Goal: Check status: Check status

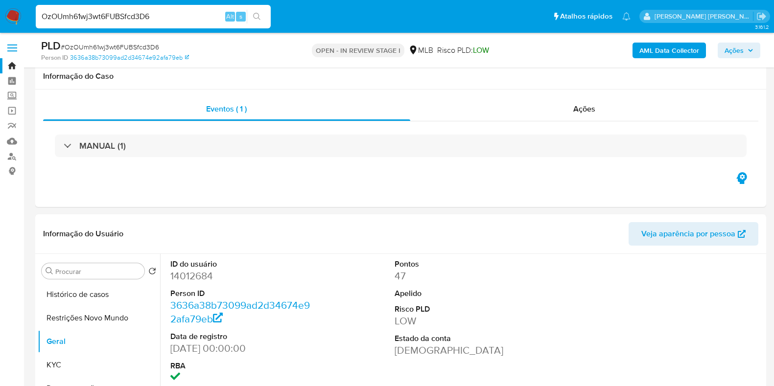
select select "10"
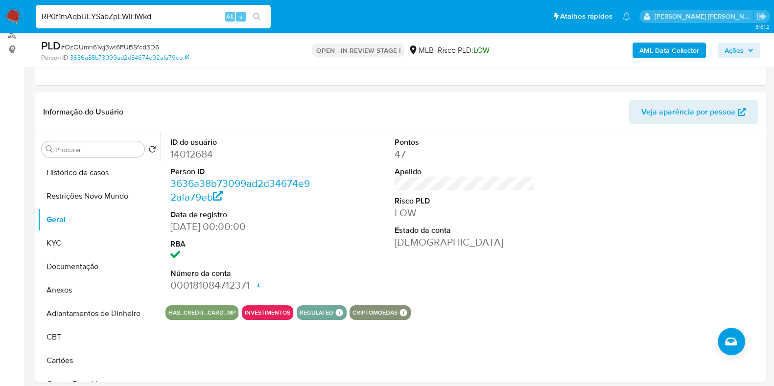
type input "RP0f1mAqbUEYSabZpEWIHWkd"
click at [253, 16] on icon "search-icon" at bounding box center [256, 16] width 7 height 7
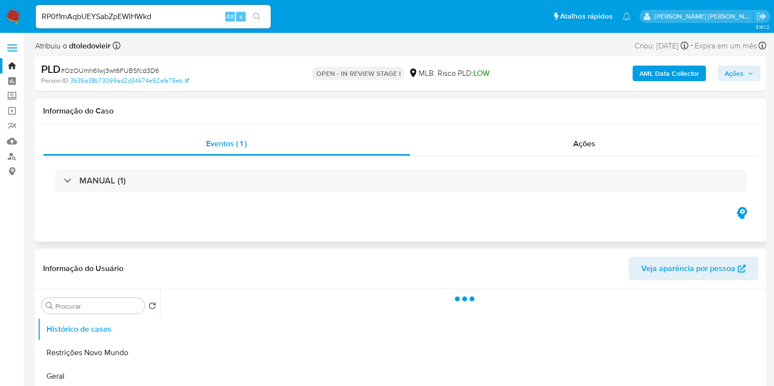
select select "10"
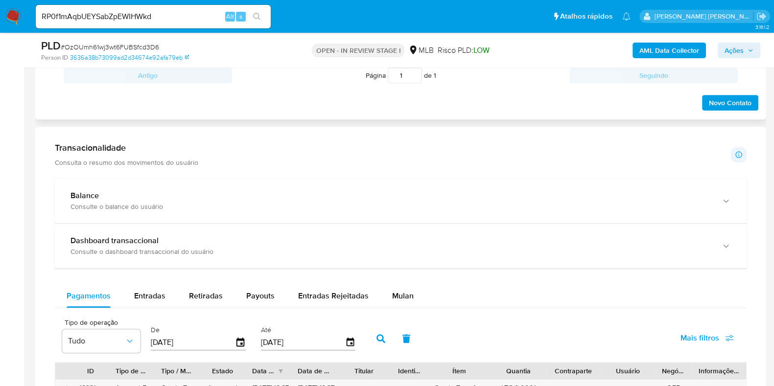
scroll to position [673, 0]
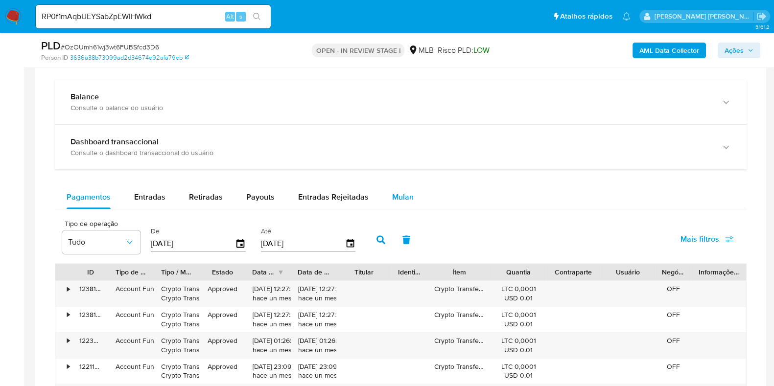
click at [383, 193] on button "Mulan" at bounding box center [402, 196] width 45 height 23
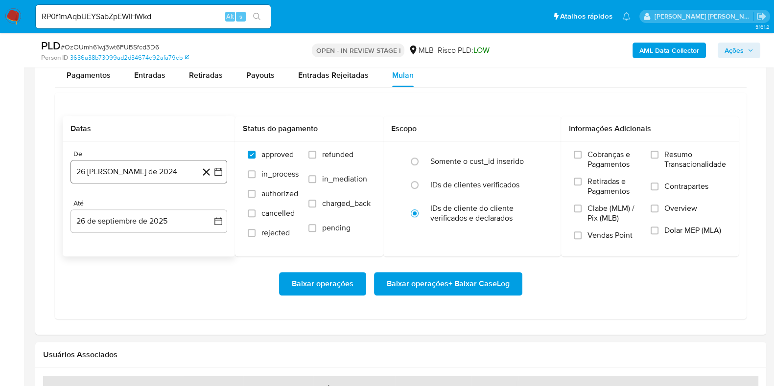
click at [112, 168] on button "26 de agosto de 2024" at bounding box center [148, 171] width 157 height 23
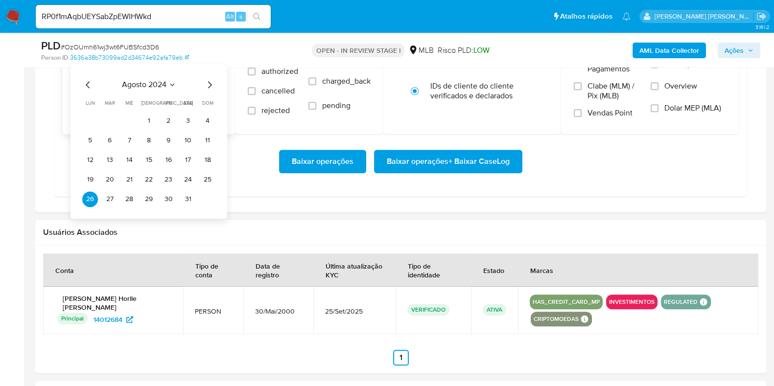
scroll to position [917, 0]
click at [207, 84] on icon "Mes siguiente" at bounding box center [210, 85] width 12 height 12
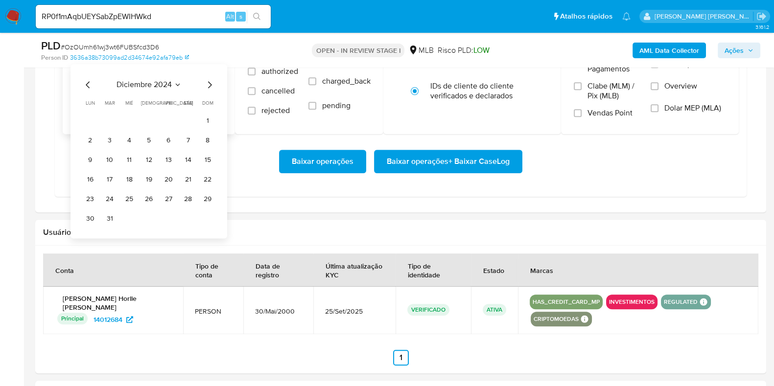
click at [207, 84] on icon "Mes siguiente" at bounding box center [210, 85] width 12 height 12
click at [210, 84] on icon "Mes siguiente" at bounding box center [210, 85] width 12 height 12
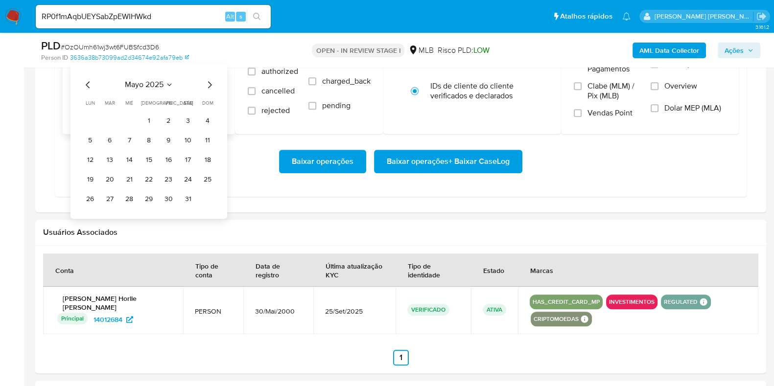
click at [210, 84] on icon "Mes siguiente" at bounding box center [210, 85] width 12 height 12
click at [112, 121] on button "1" at bounding box center [110, 121] width 16 height 16
click at [149, 102] on button "26 de septiembre de 2025" at bounding box center [148, 98] width 157 height 23
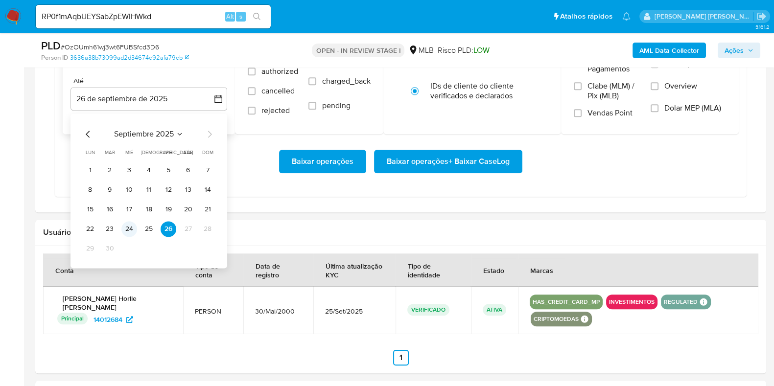
click at [126, 226] on button "24" at bounding box center [129, 229] width 16 height 16
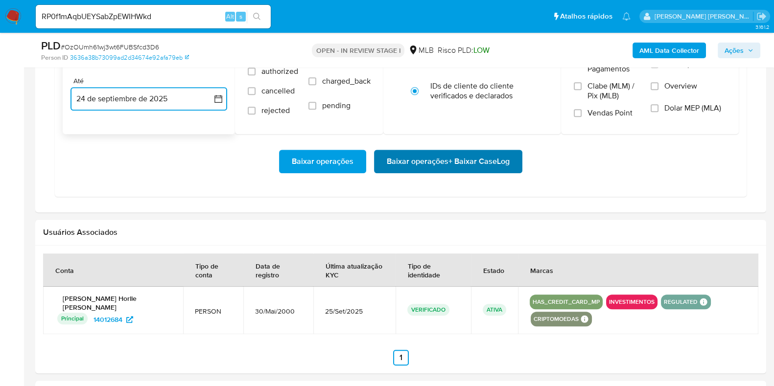
click at [410, 152] on span "Baixar operações + Baixar CaseLog" at bounding box center [448, 162] width 123 height 22
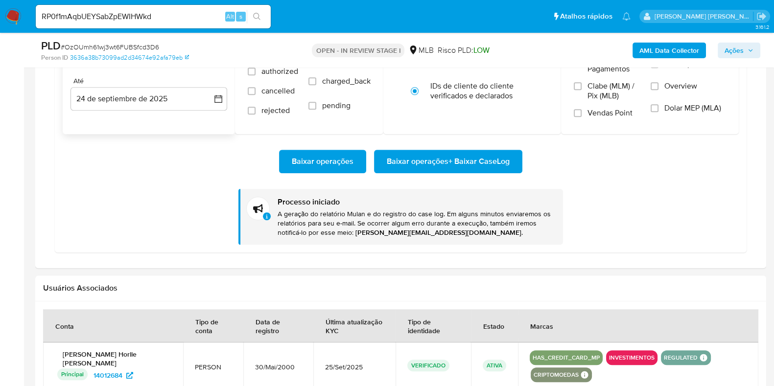
click at [130, 23] on input "RP0f1mAqbUEYSabZpEWIHWkd" at bounding box center [153, 16] width 235 height 13
click at [254, 22] on button "search-icon" at bounding box center [257, 17] width 20 height 14
click at [256, 21] on button "search-icon" at bounding box center [257, 17] width 20 height 14
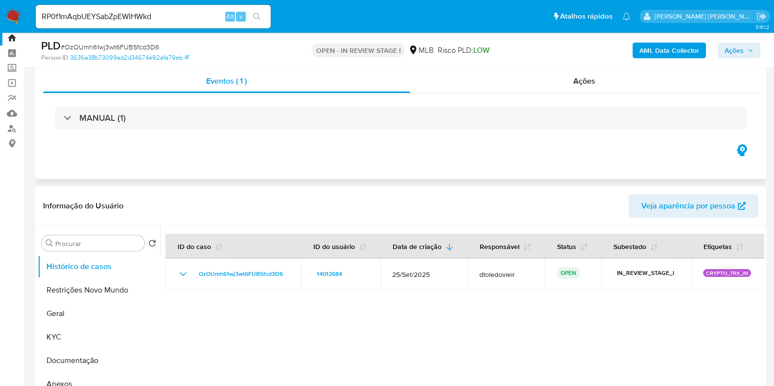
scroll to position [0, 0]
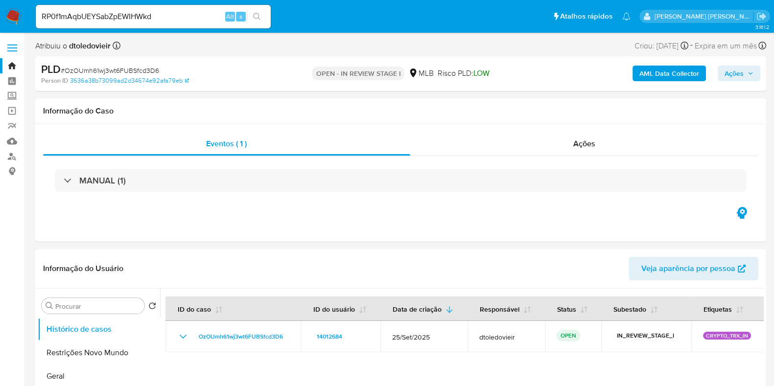
click at [163, 20] on input "RP0f1mAqbUEYSabZpEWIHWkd" at bounding box center [153, 16] width 235 height 13
click at [265, 16] on button "search-icon" at bounding box center [257, 17] width 20 height 14
click at [258, 16] on icon "search-icon" at bounding box center [256, 16] width 7 height 7
click at [11, 16] on img at bounding box center [13, 16] width 17 height 17
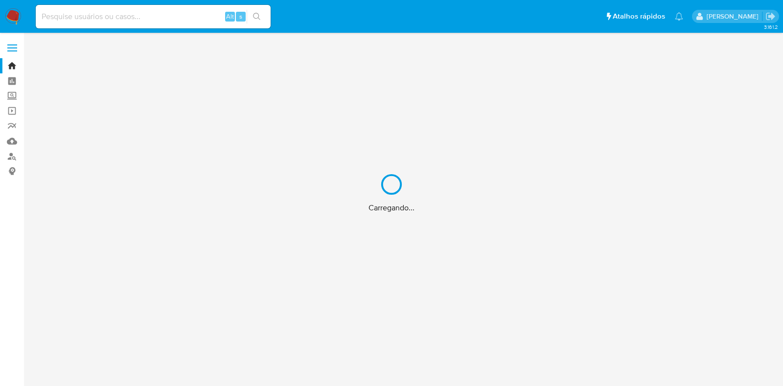
click at [188, 18] on div "Carregando..." at bounding box center [391, 193] width 783 height 386
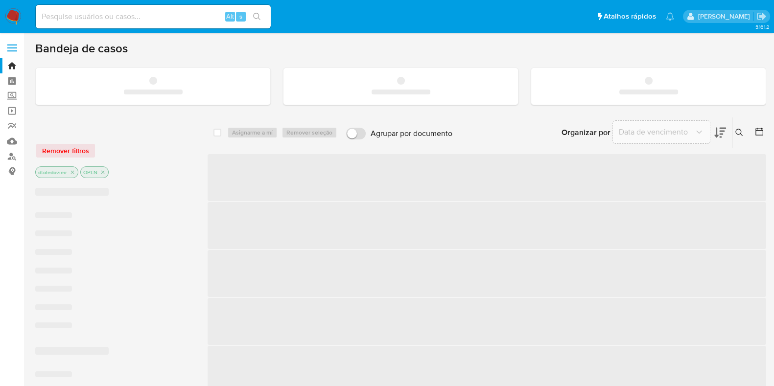
click at [118, 19] on input at bounding box center [153, 16] width 235 height 13
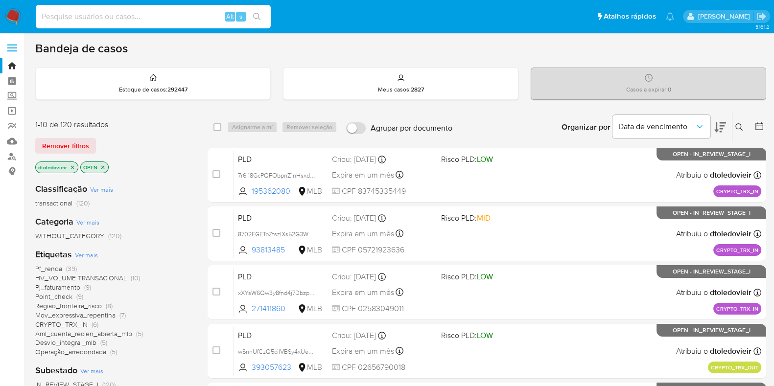
paste input "RP0f1mAqbUEYSabZpEWIHWkd"
type input "RP0f1mAqbUEYSabZpEWIHWkd"
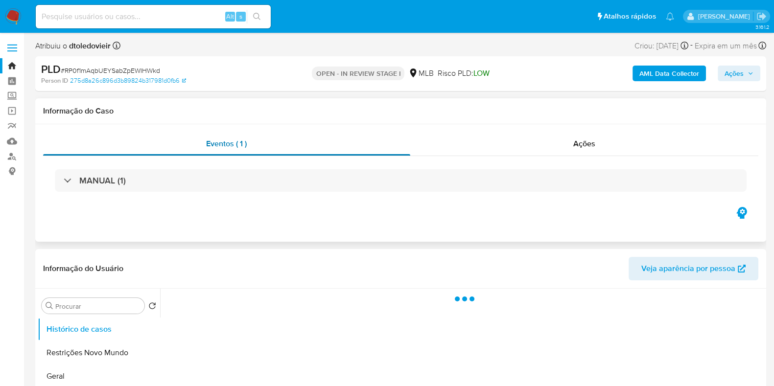
select select "10"
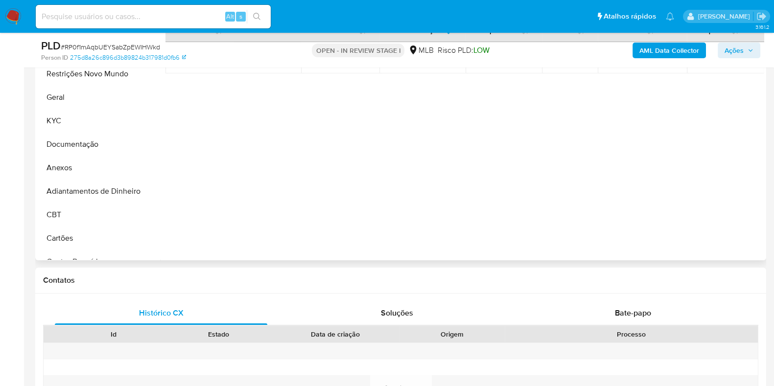
scroll to position [184, 0]
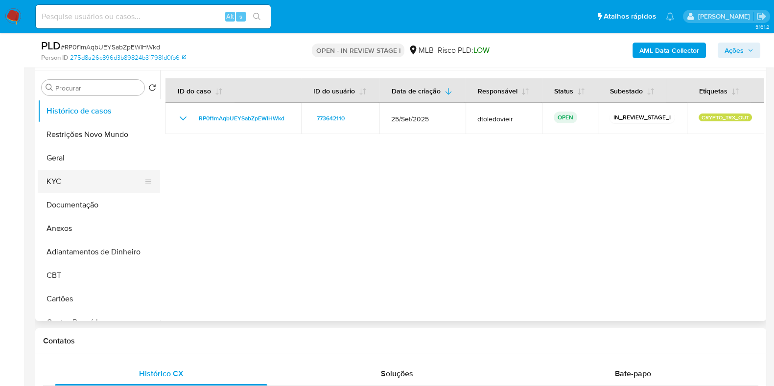
click at [60, 185] on button "KYC" at bounding box center [95, 181] width 115 height 23
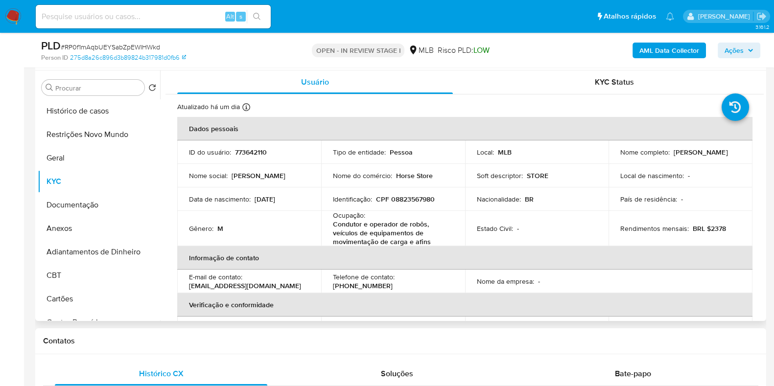
click at [416, 199] on p "CPF 08823567980" at bounding box center [405, 199] width 59 height 9
copy p "08823567980"
click at [254, 149] on p "773642110" at bounding box center [251, 152] width 32 height 9
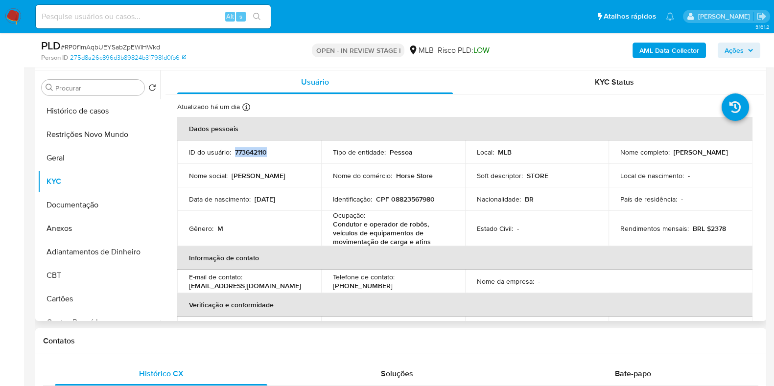
copy p "773642110"
click at [64, 206] on button "Documentação" at bounding box center [95, 204] width 115 height 23
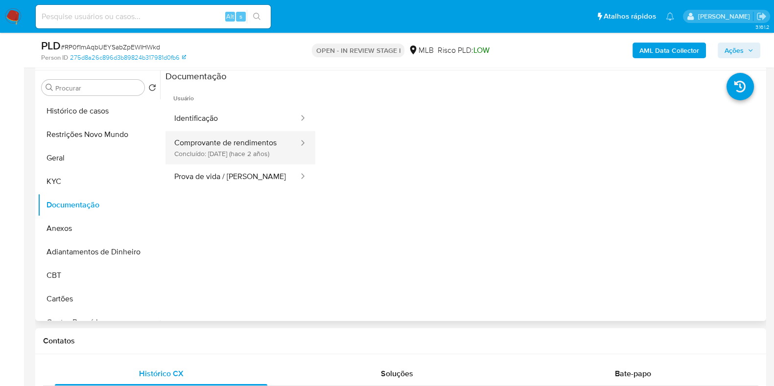
click at [263, 142] on button "Comprovante de rendimentos Concluído: [DATE] (hace 2 años)" at bounding box center [232, 147] width 134 height 33
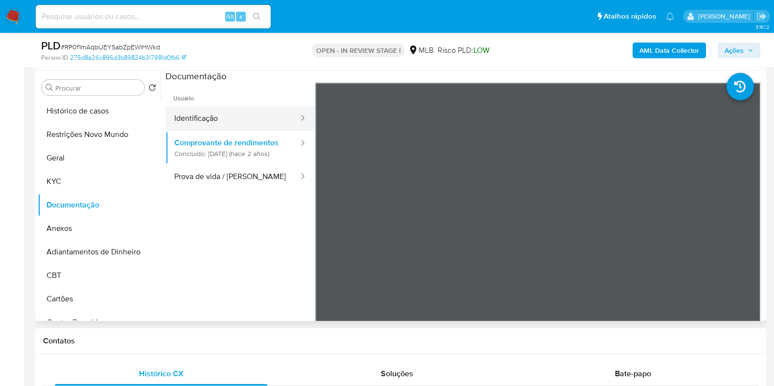
click at [261, 118] on button "Identificação" at bounding box center [232, 118] width 134 height 25
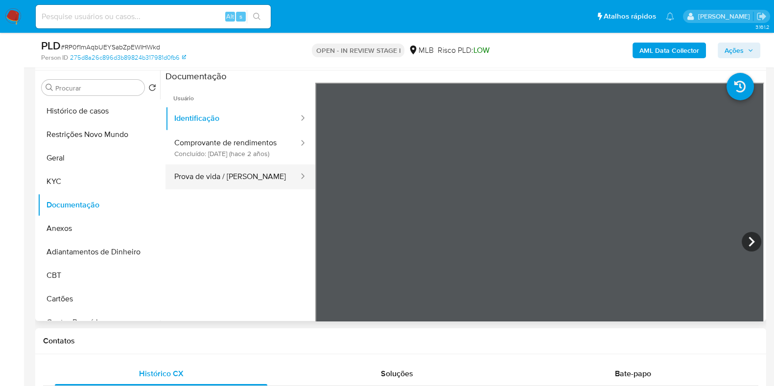
click at [224, 182] on button "Prova de vida / [PERSON_NAME]" at bounding box center [232, 176] width 134 height 25
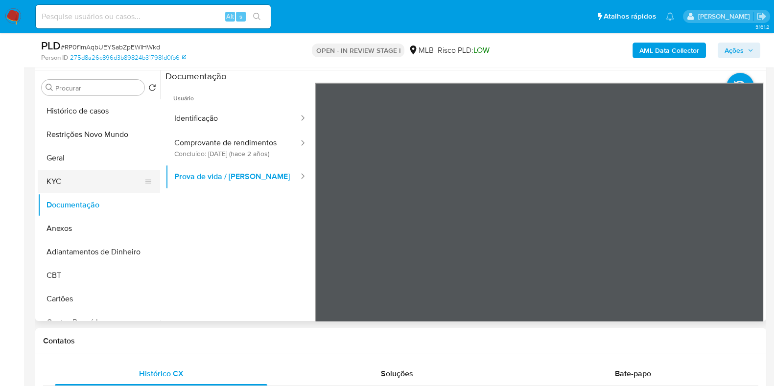
click at [76, 174] on button "KYC" at bounding box center [95, 181] width 115 height 23
